Goal: Task Accomplishment & Management: Complete application form

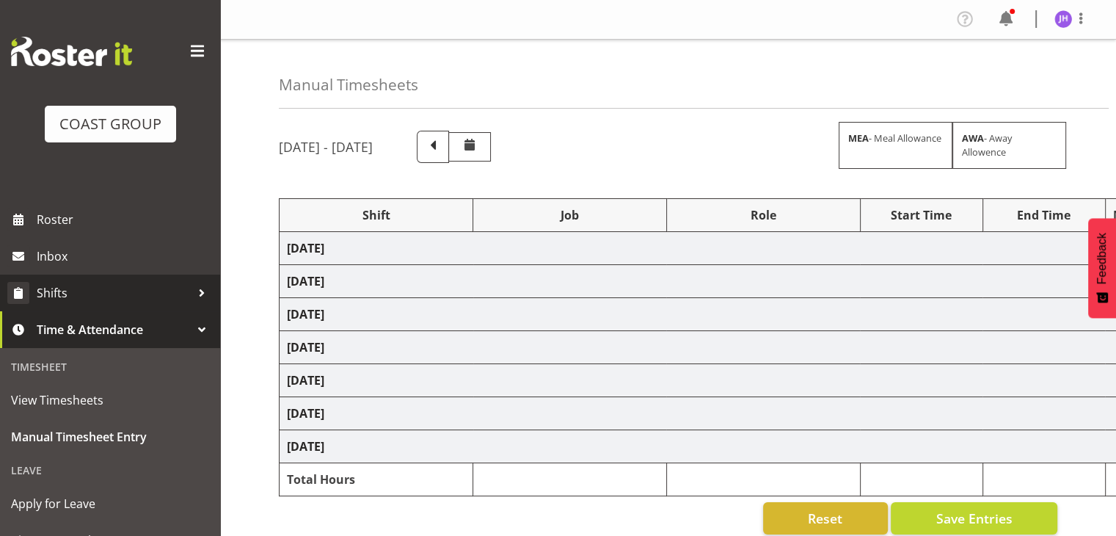
select select "1512"
select select "624"
select select "1512"
select select "624"
select select "1512"
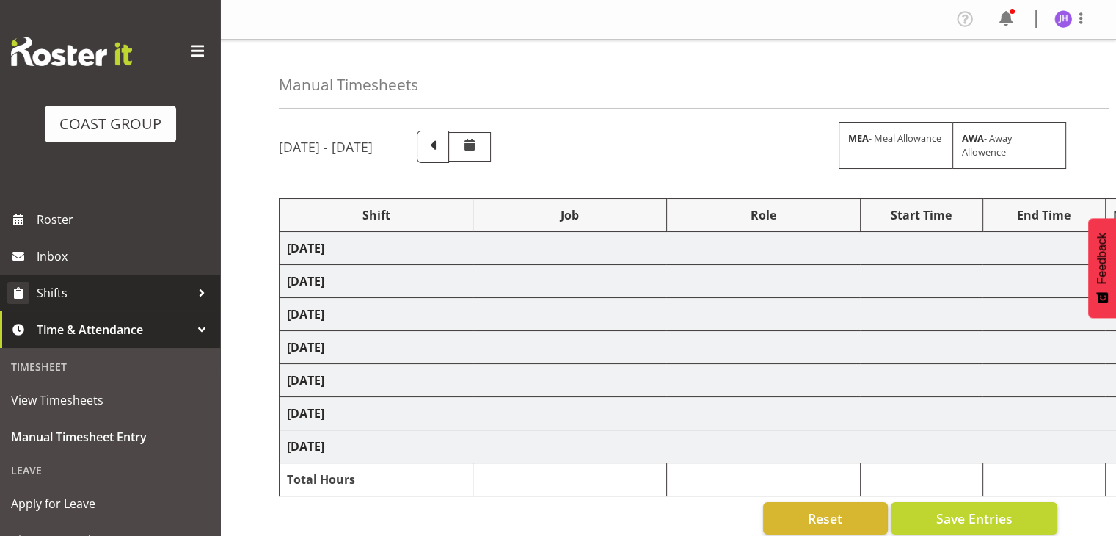
select select "624"
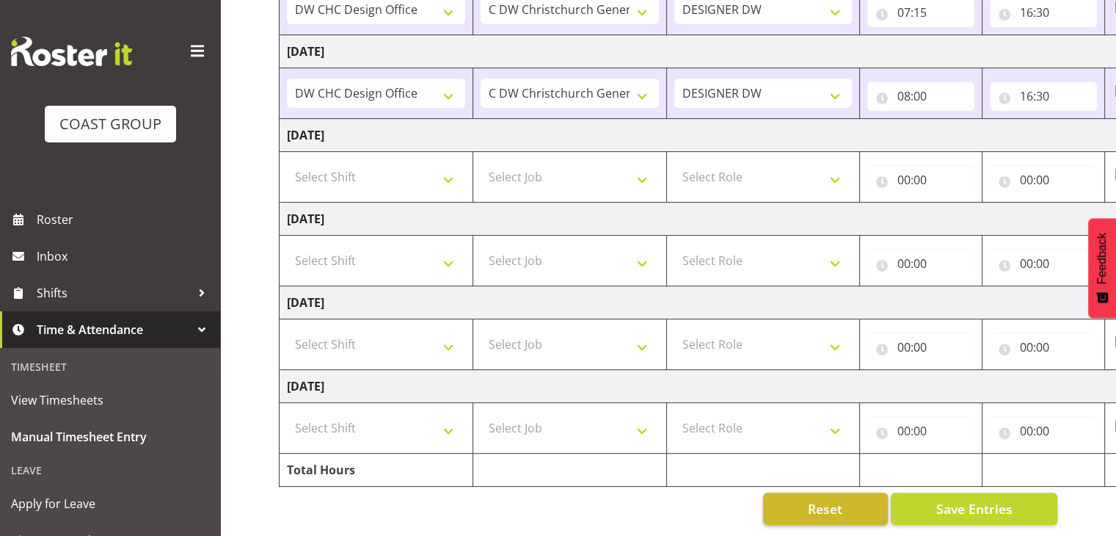
scroll to position [367, 0]
click at [368, 250] on select "Select Shift CHC SIGN ADMIN (LEAVE ALONE, DONT MAKE INACTIVE) DW CHC ARK WORK D…" at bounding box center [376, 260] width 178 height 29
select select "1512"
click at [287, 246] on select "Select Shift CHC SIGN ADMIN (LEAVE ALONE, DONT MAKE INACTIVE) DW CHC ARK WORK D…" at bounding box center [376, 260] width 178 height 29
click at [573, 251] on select "Select Job 1 Carlton Events 1 [PERSON_NAME][GEOGRAPHIC_DATA] 1 [PERSON_NAME][GE…" at bounding box center [570, 260] width 178 height 29
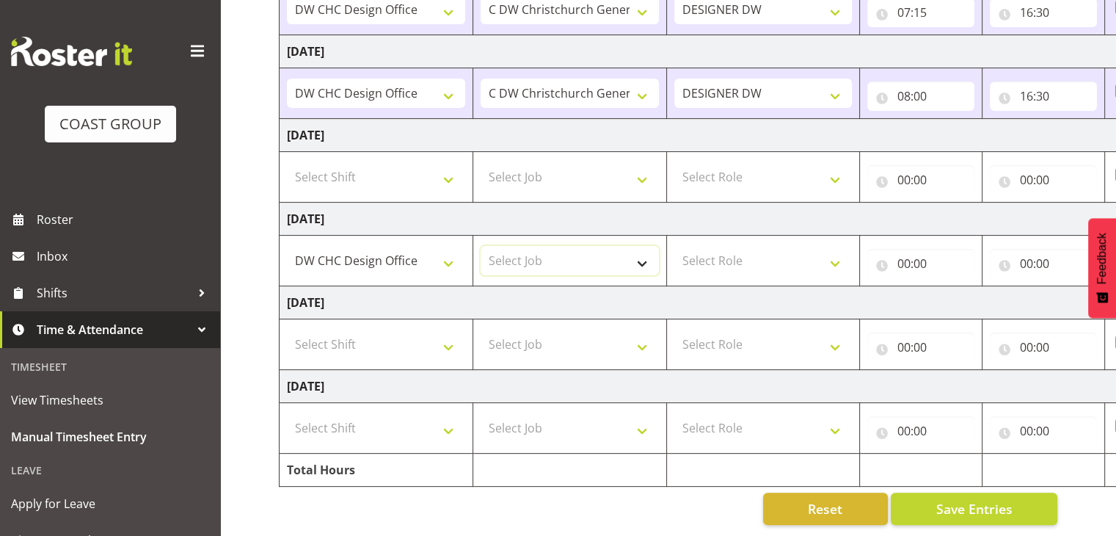
select select "624"
click at [481, 246] on select "Select Job 1 Carlton Events 1 [PERSON_NAME][GEOGRAPHIC_DATA] 1 [PERSON_NAME][GE…" at bounding box center [570, 260] width 178 height 29
click at [736, 267] on select "Select Role DESIGNER [PERSON_NAME]" at bounding box center [764, 260] width 178 height 29
select select "221"
click at [675, 246] on select "Select Role DESIGNER [PERSON_NAME]" at bounding box center [764, 260] width 178 height 29
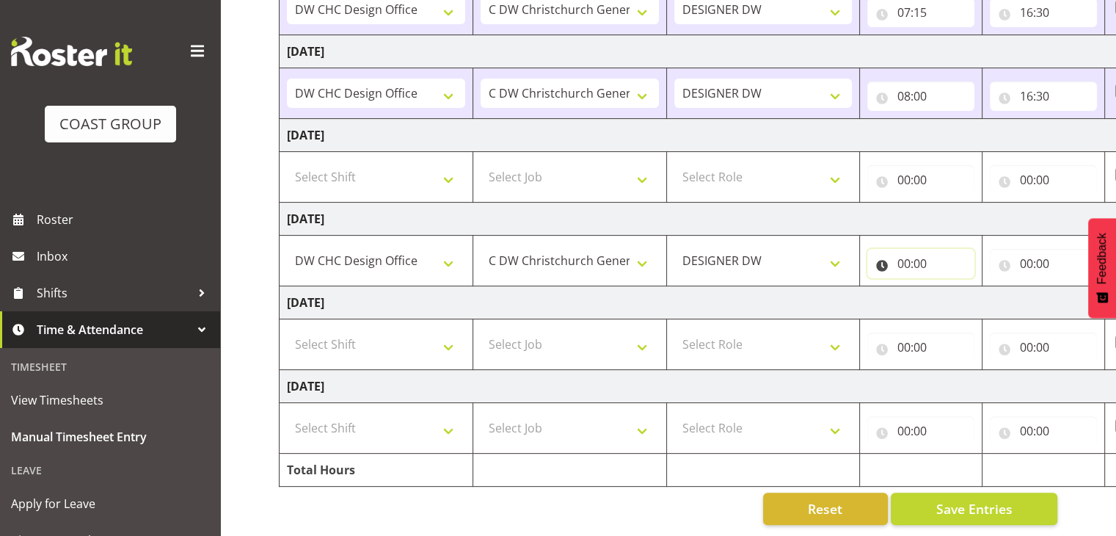
click at [909, 256] on input "00:00" at bounding box center [921, 263] width 107 height 29
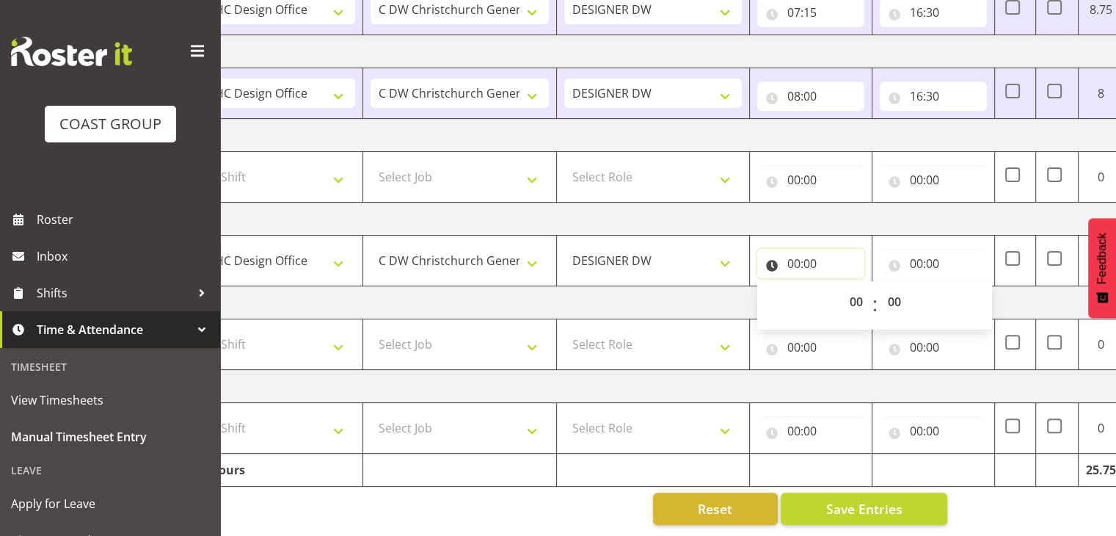
scroll to position [0, 190]
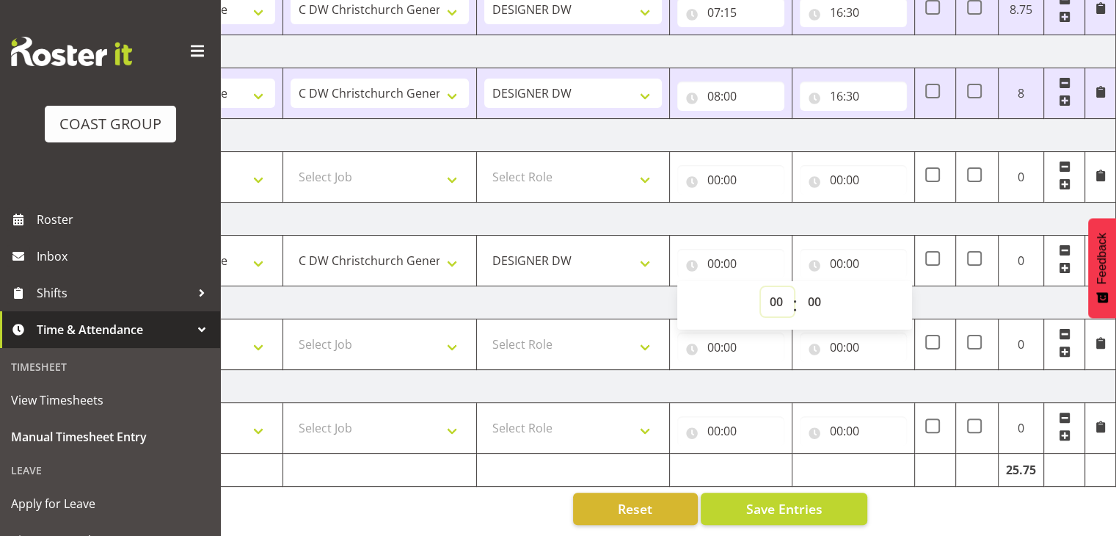
click at [775, 291] on select "00 01 02 03 04 05 06 07 08 09 10 11 12 13 14 15 16 17 18 19 20 21 22 23" at bounding box center [777, 301] width 33 height 29
select select "13"
click at [761, 287] on select "00 01 02 03 04 05 06 07 08 09 10 11 12 13 14 15 16 17 18 19 20 21 22 23" at bounding box center [777, 301] width 33 height 29
type input "13:00"
click at [835, 249] on input "00:00" at bounding box center [853, 263] width 107 height 29
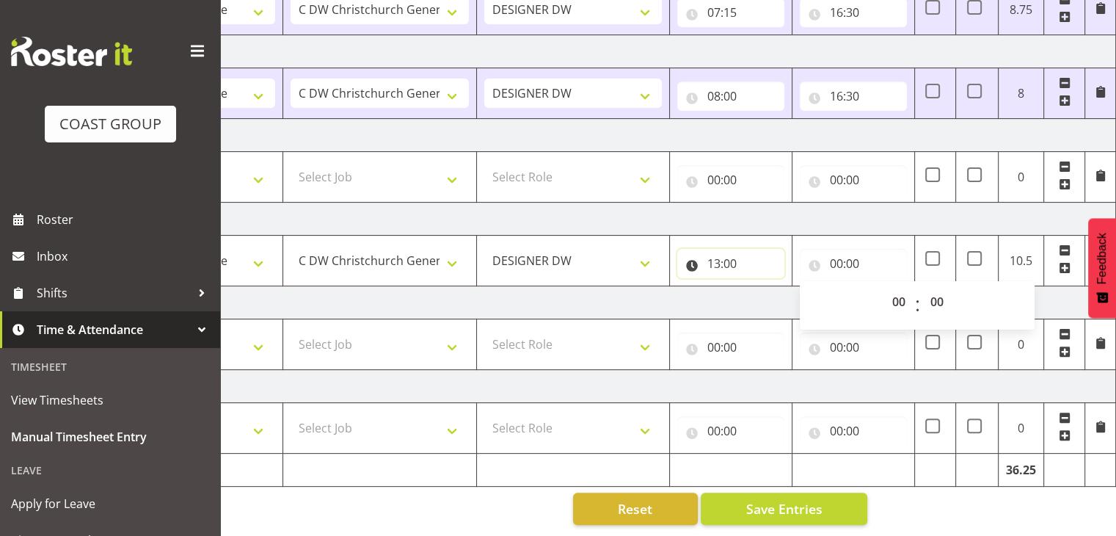
click at [731, 249] on input "13:00" at bounding box center [731, 263] width 107 height 29
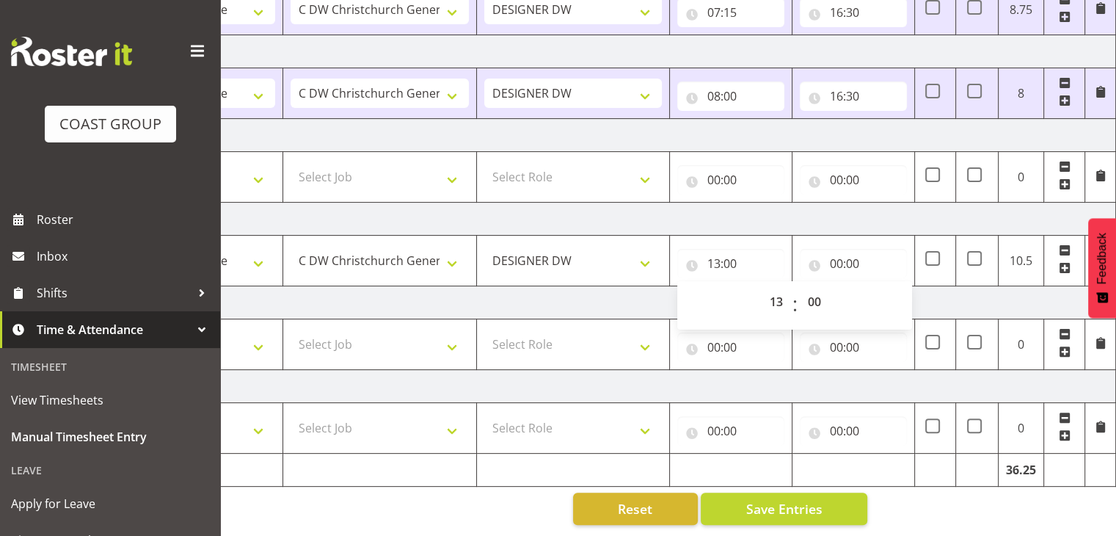
click at [796, 287] on span ":" at bounding box center [795, 305] width 5 height 37
click at [825, 291] on select "00 01 02 03 04 05 06 07 08 09 10 11 12 13 14 15 16 17 18 19 20 21 22 23 24 25 2…" at bounding box center [815, 301] width 33 height 29
select select "30"
click at [799, 287] on select "00 01 02 03 04 05 06 07 08 09 10 11 12 13 14 15 16 17 18 19 20 21 22 23 24 25 2…" at bounding box center [815, 301] width 33 height 29
type input "13:30"
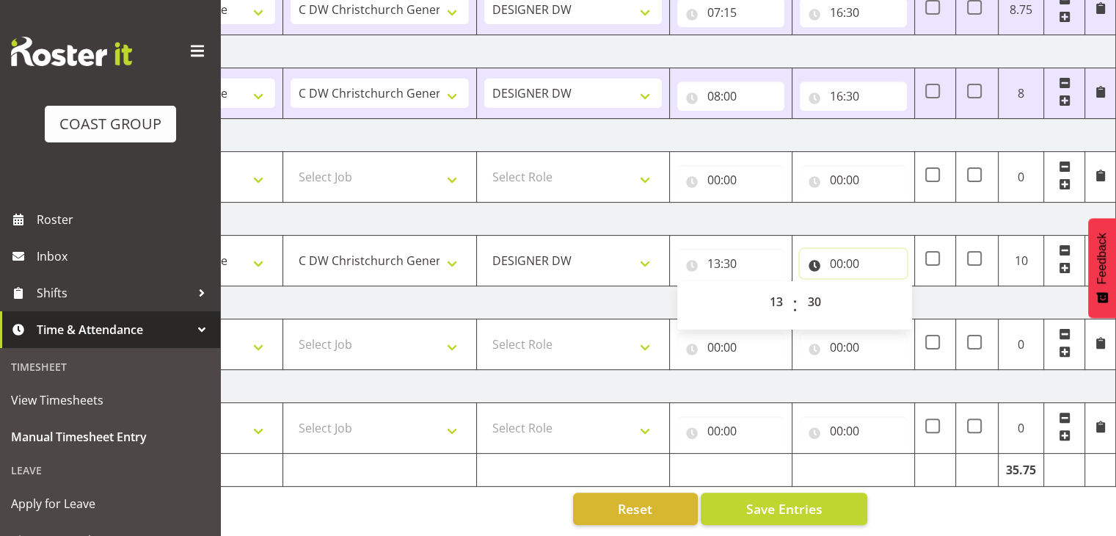
click at [838, 253] on input "00:00" at bounding box center [853, 263] width 107 height 29
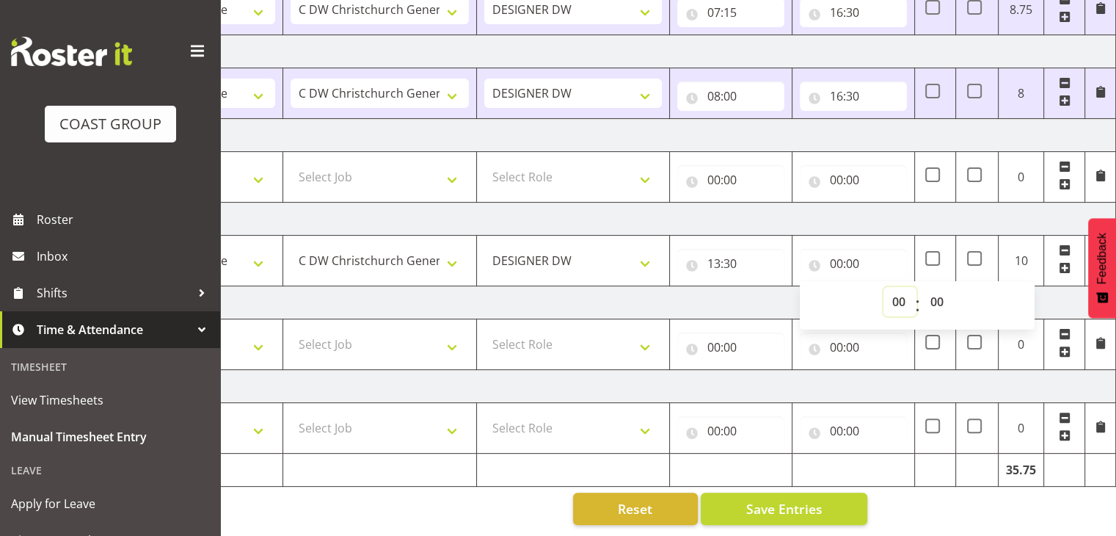
click at [899, 297] on select "00 01 02 03 04 05 06 07 08 09 10 11 12 13 14 15 16 17 18 19 20 21 22 23" at bounding box center [900, 301] width 33 height 29
select select "16"
click at [884, 287] on select "00 01 02 03 04 05 06 07 08 09 10 11 12 13 14 15 16 17 18 19 20 21 22 23" at bounding box center [900, 301] width 33 height 29
type input "16:00"
click at [939, 290] on select "00 01 02 03 04 05 06 07 08 09 10 11 12 13 14 15 16 17 18 19 20 21 22 23 24 25 2…" at bounding box center [938, 301] width 33 height 29
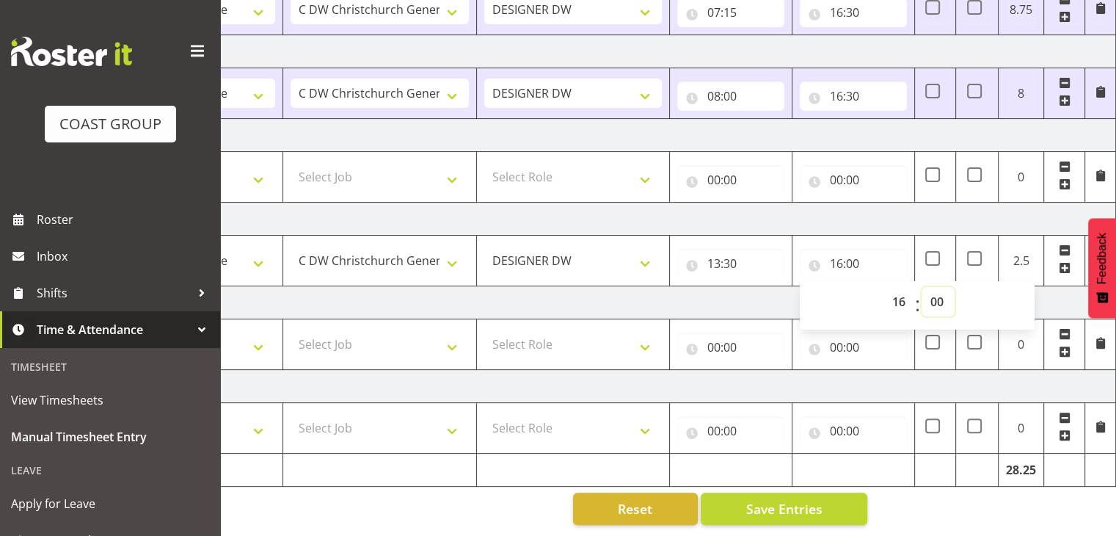
select select "30"
click at [922, 287] on select "00 01 02 03 04 05 06 07 08 09 10 11 12 13 14 15 16 17 18 19 20 21 22 23 24 25 2…" at bounding box center [938, 301] width 33 height 29
type input "16:30"
click at [1071, 305] on td "[DATE]" at bounding box center [603, 302] width 1027 height 33
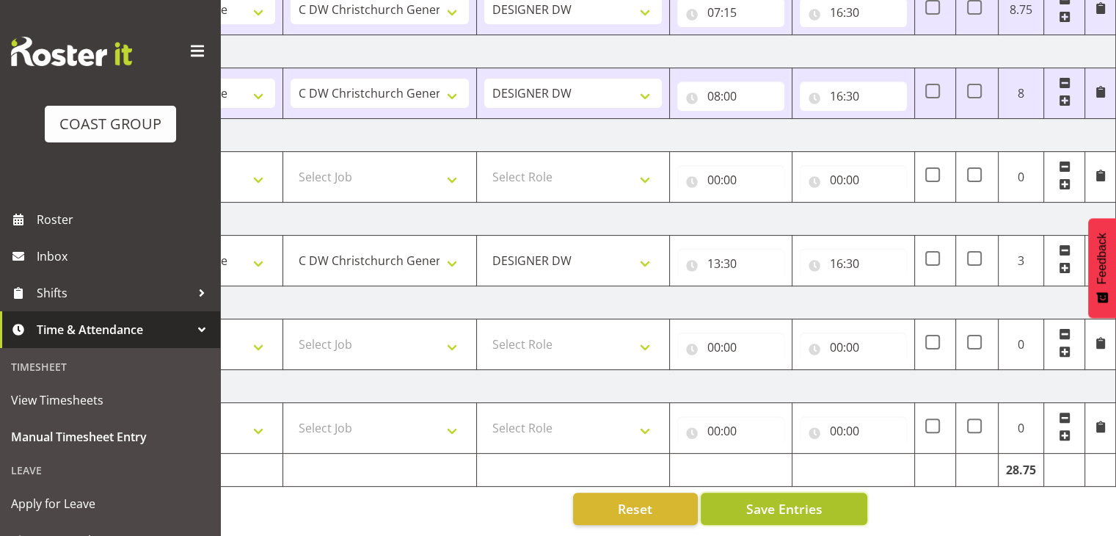
click at [780, 499] on span "Save Entries" at bounding box center [784, 508] width 76 height 19
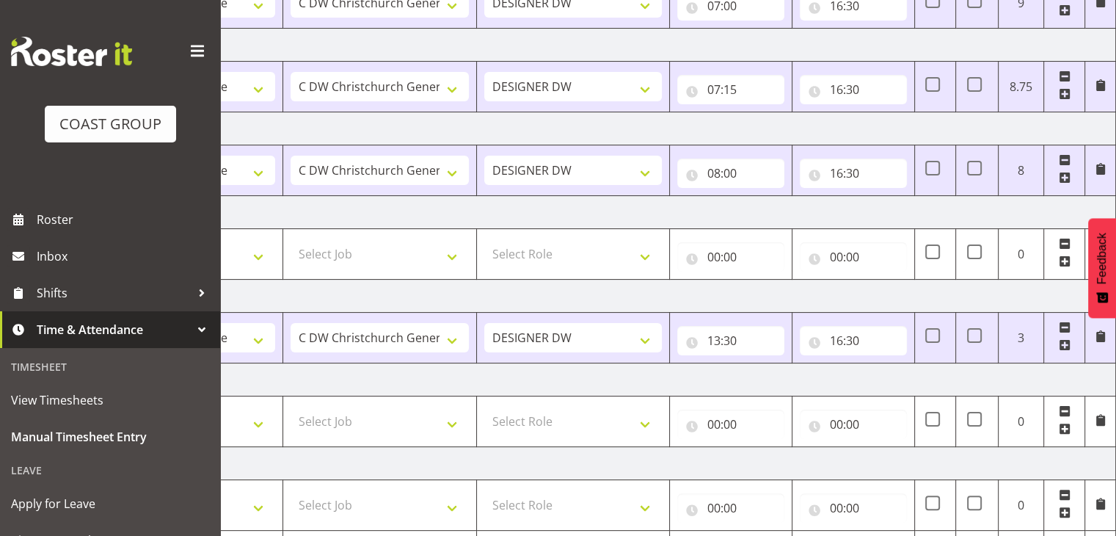
scroll to position [373, 0]
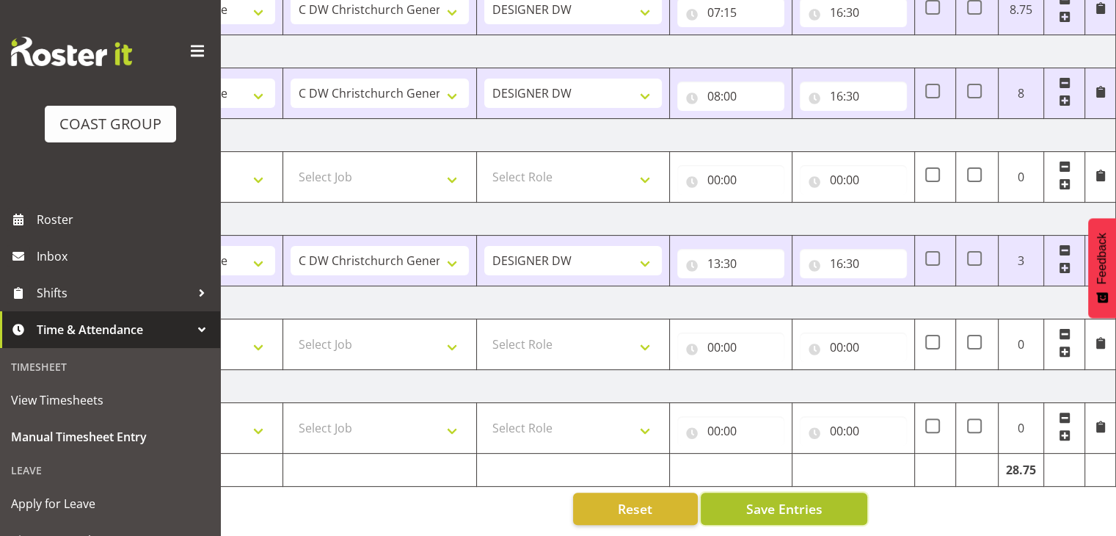
click at [774, 499] on span "Save Entries" at bounding box center [784, 508] width 76 height 19
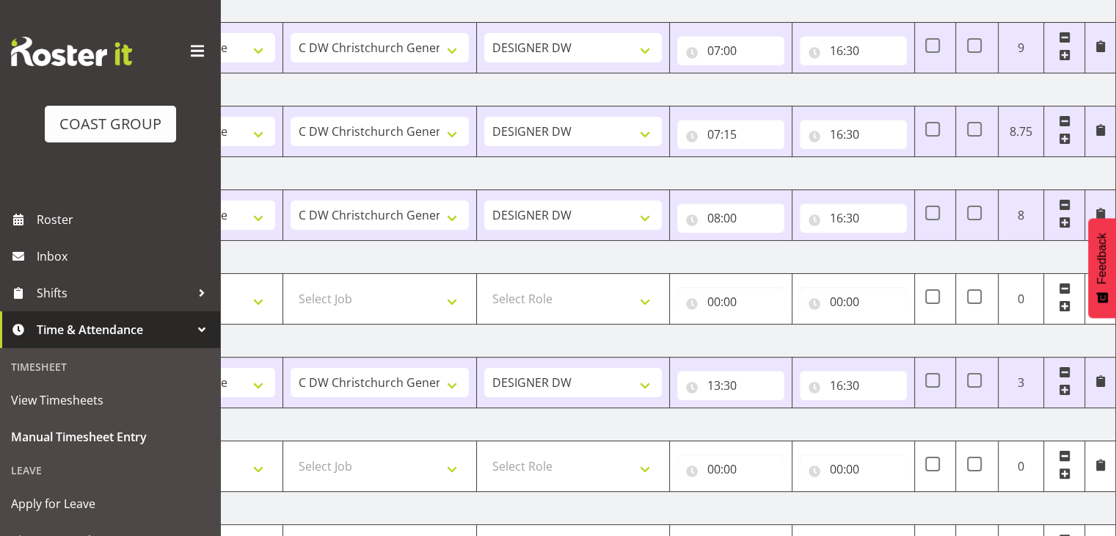
scroll to position [0, 0]
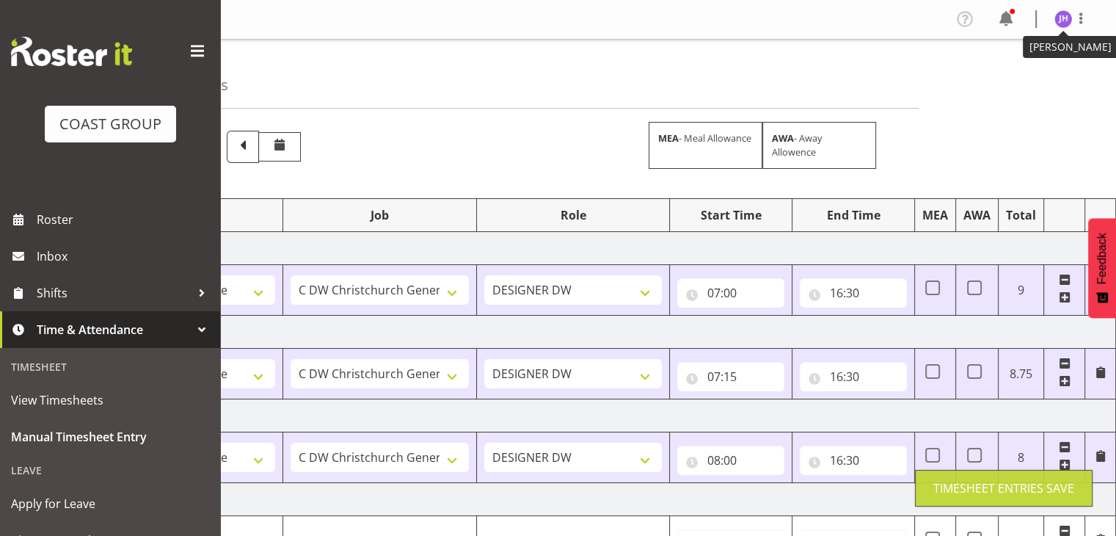
click at [1063, 15] on img at bounding box center [1064, 19] width 18 height 18
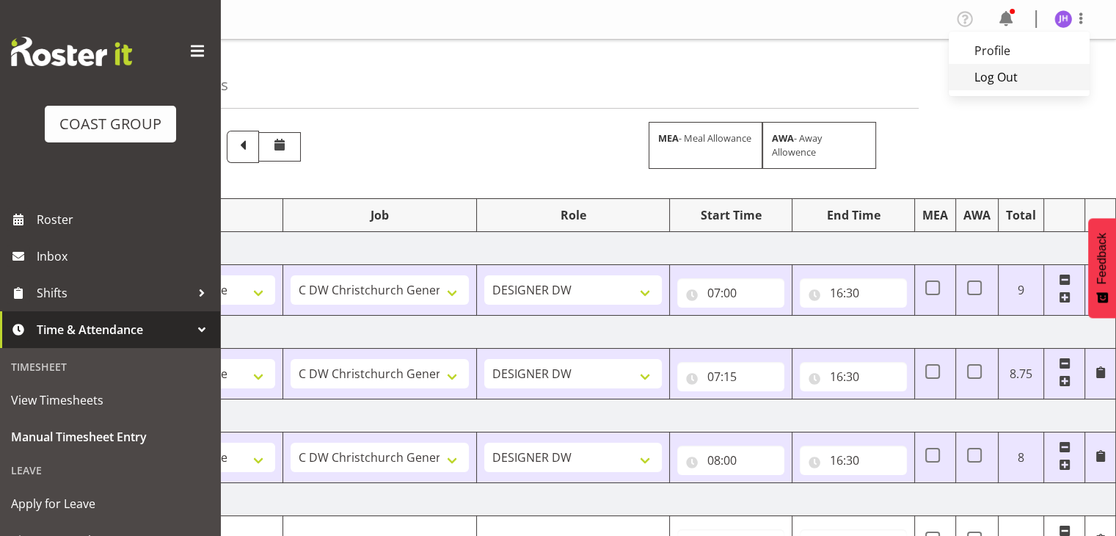
click at [1004, 72] on link "Log Out" at bounding box center [1019, 77] width 141 height 26
